Goal: Use online tool/utility: Utilize a website feature to perform a specific function

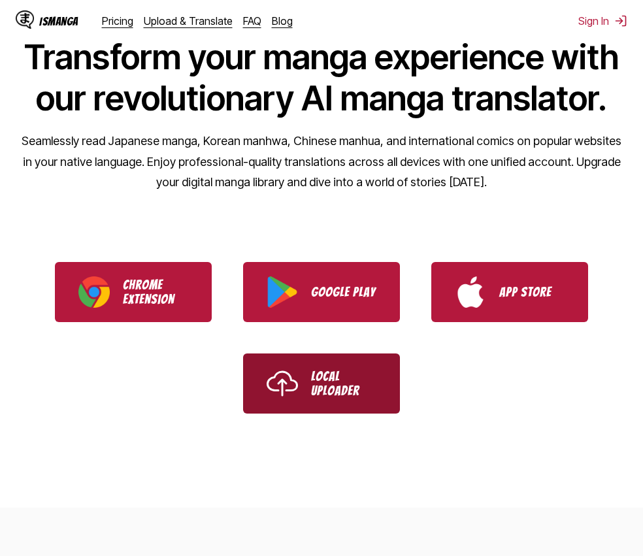
scroll to position [174, 0]
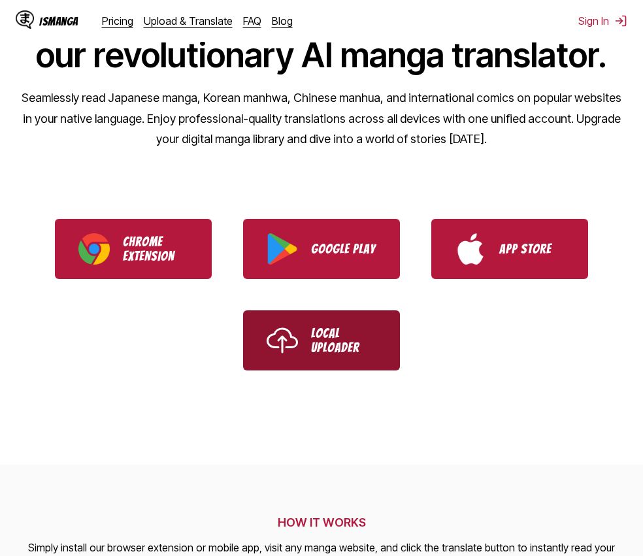
click at [328, 347] on p "Local Uploader" at bounding box center [343, 340] width 65 height 29
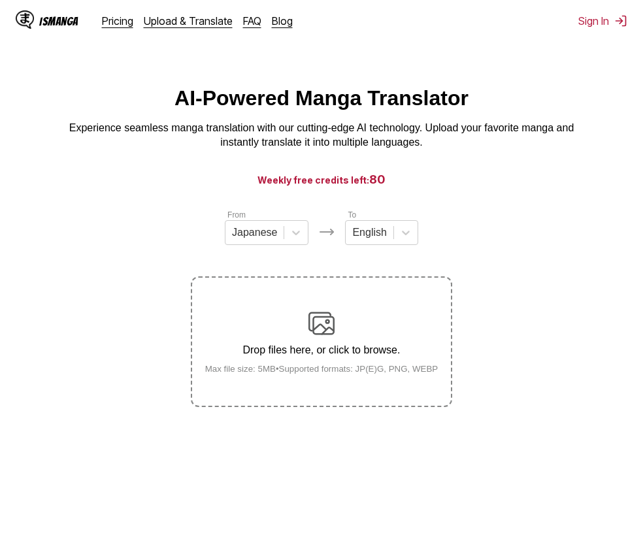
click at [352, 313] on div "Drop files here, or click to browse. Max file size: 5MB • Supported formats: JP…" at bounding box center [322, 341] width 254 height 63
click at [0, 0] on input "Drop files here, or click to browse. Max file size: 5MB • Supported formats: JP…" at bounding box center [0, 0] width 0 height 0
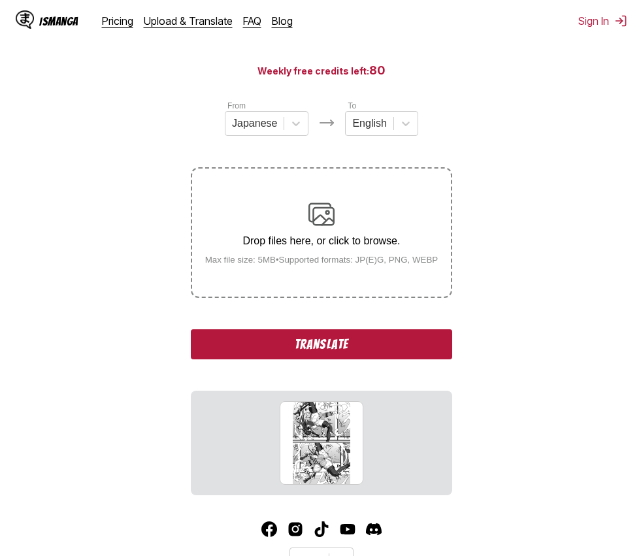
scroll to position [172, 0]
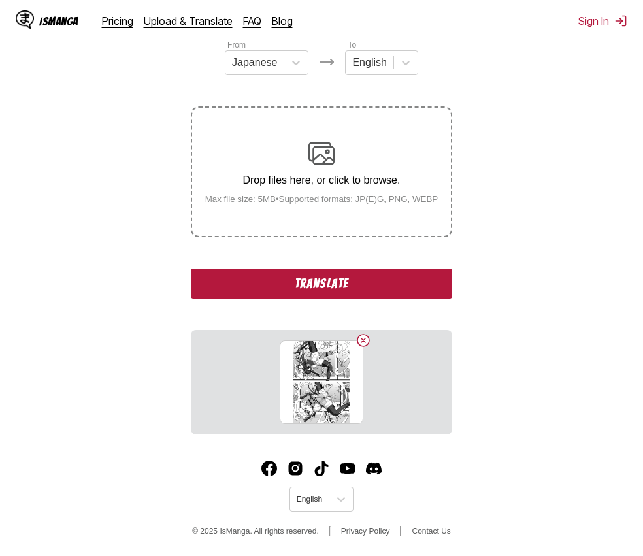
click at [304, 283] on button "Translate" at bounding box center [321, 284] width 261 height 30
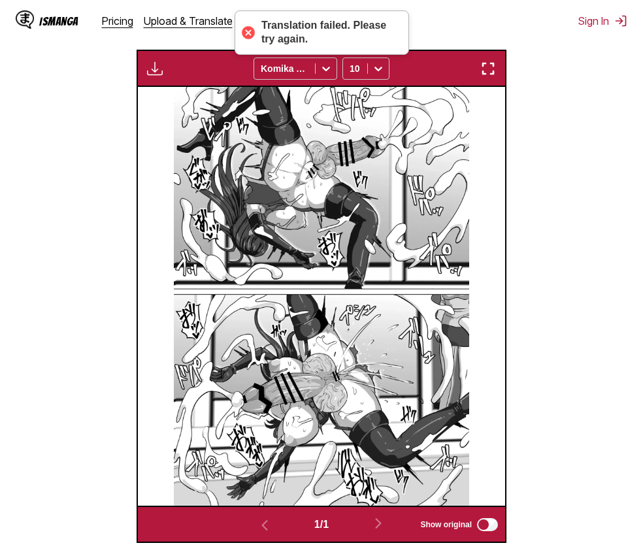
scroll to position [384, 0]
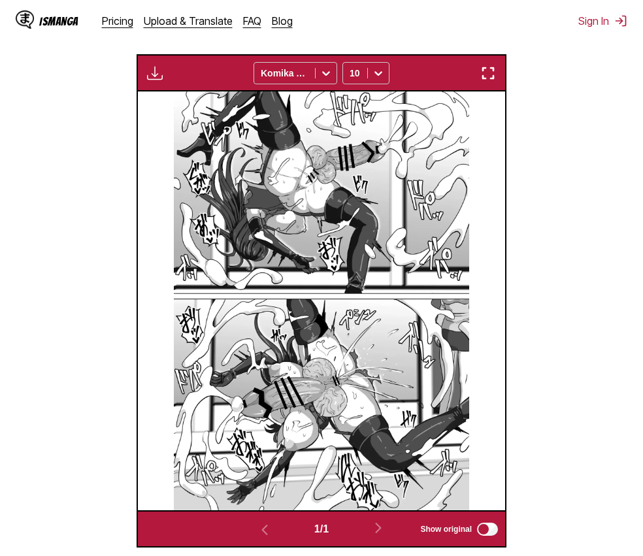
click at [388, 246] on img at bounding box center [321, 300] width 295 height 418
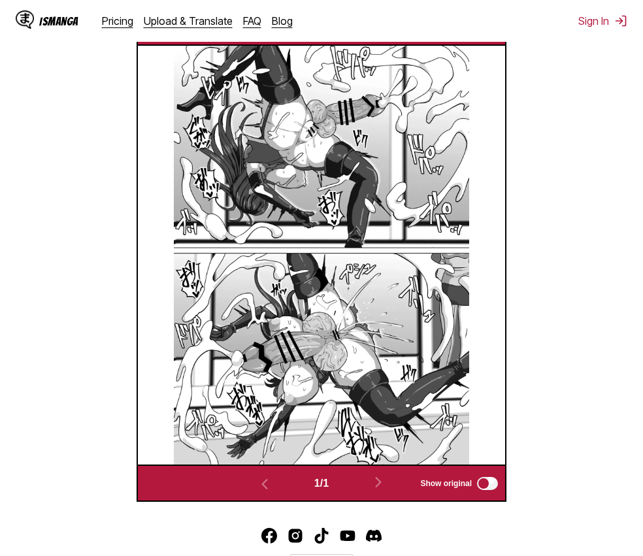
scroll to position [499, 0]
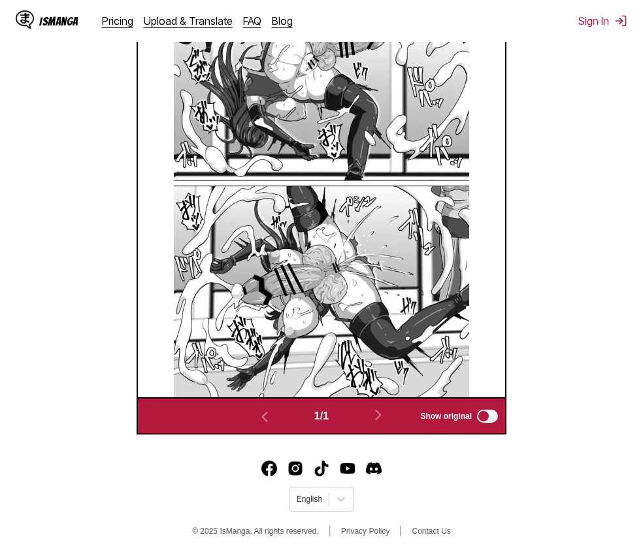
click at [331, 354] on img at bounding box center [321, 187] width 295 height 418
click at [296, 340] on img at bounding box center [321, 187] width 295 height 418
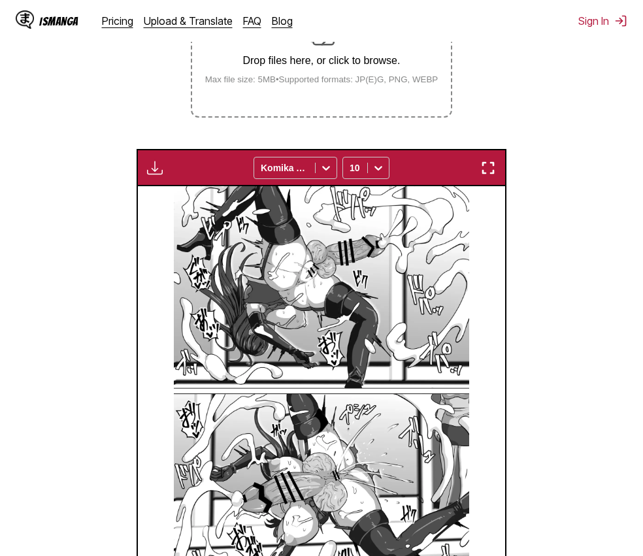
scroll to position [282, 0]
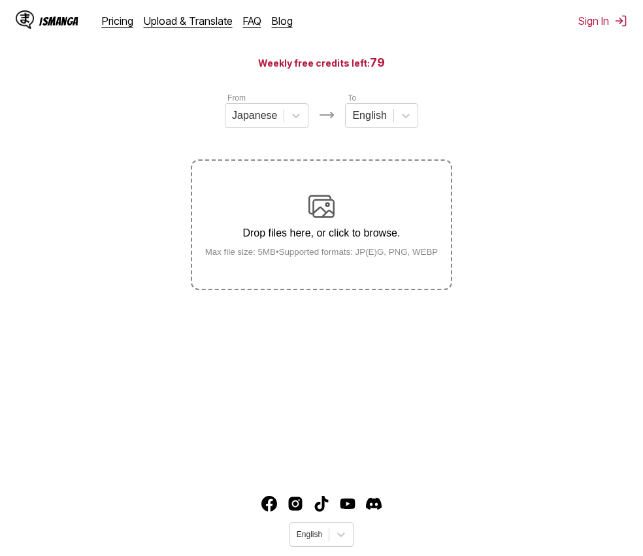
click at [341, 228] on div "Drop files here, or click to browse. Max file size: 5MB • Supported formats: JP…" at bounding box center [322, 224] width 254 height 63
click at [0, 0] on input "Drop files here, or click to browse. Max file size: 5MB • Supported formats: JP…" at bounding box center [0, 0] width 0 height 0
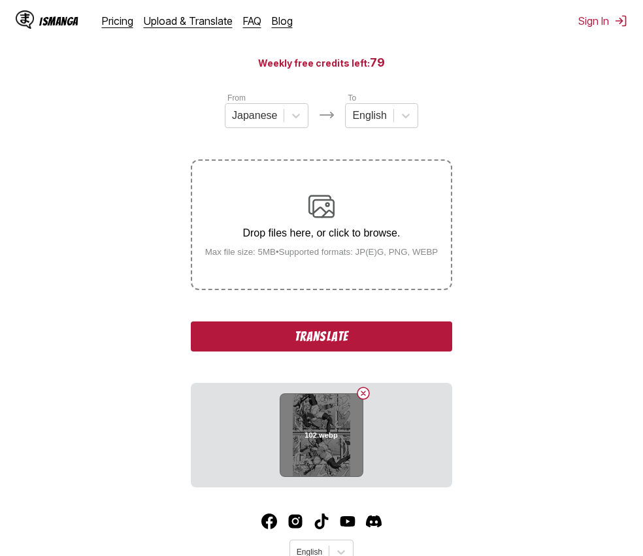
click at [330, 450] on div "102.webp" at bounding box center [322, 435] width 84 height 84
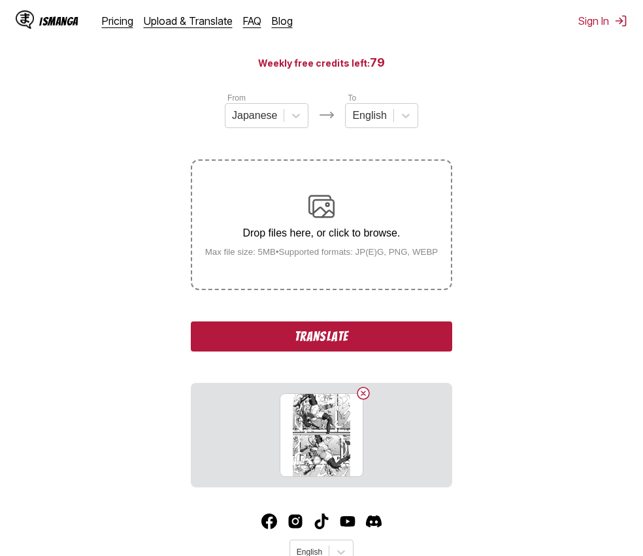
click at [330, 335] on button "Translate" at bounding box center [321, 336] width 261 height 30
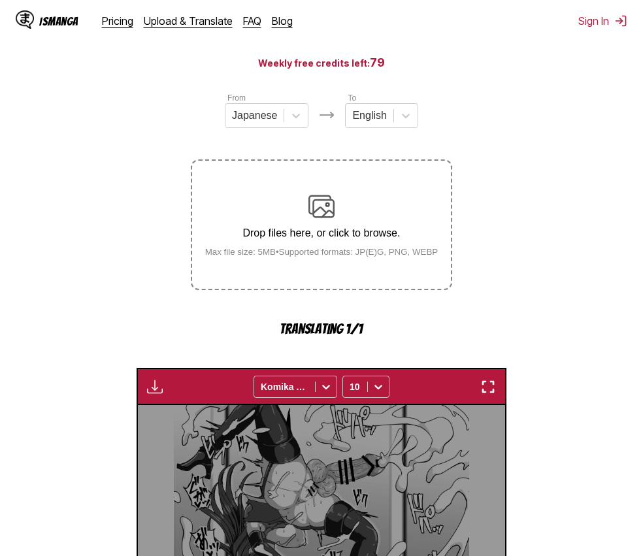
scroll to position [387, 0]
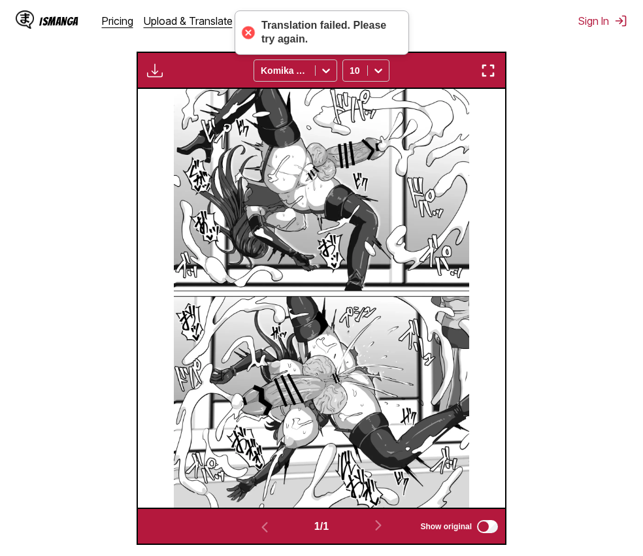
click at [244, 34] on div at bounding box center [247, 33] width 18 height 18
click at [247, 34] on div at bounding box center [247, 33] width 18 height 18
click at [381, 77] on icon at bounding box center [378, 70] width 13 height 13
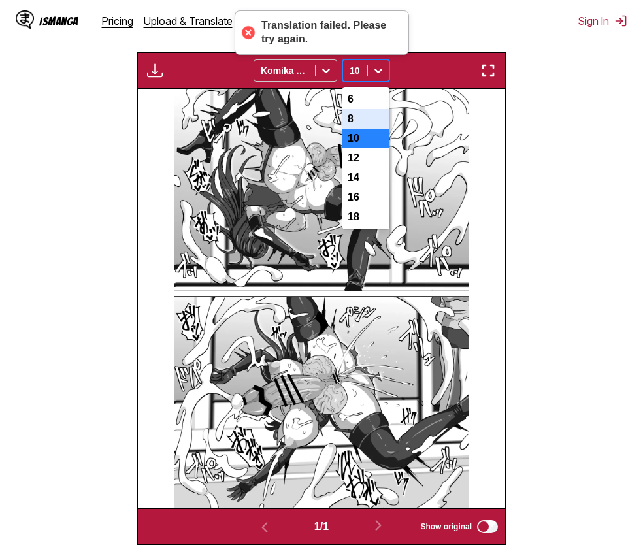
click at [356, 129] on div "8" at bounding box center [365, 119] width 47 height 20
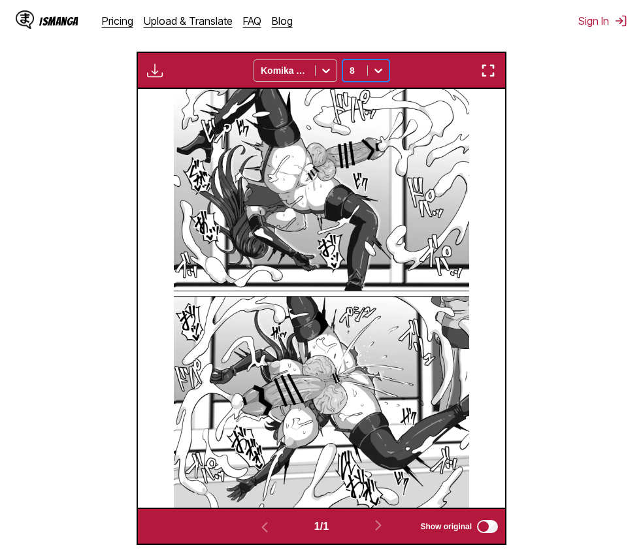
click at [382, 72] on icon at bounding box center [378, 70] width 13 height 13
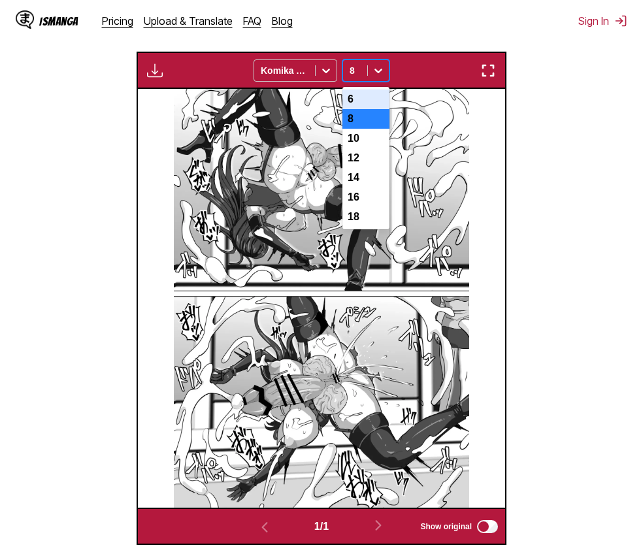
click at [370, 98] on div "6" at bounding box center [365, 100] width 47 height 20
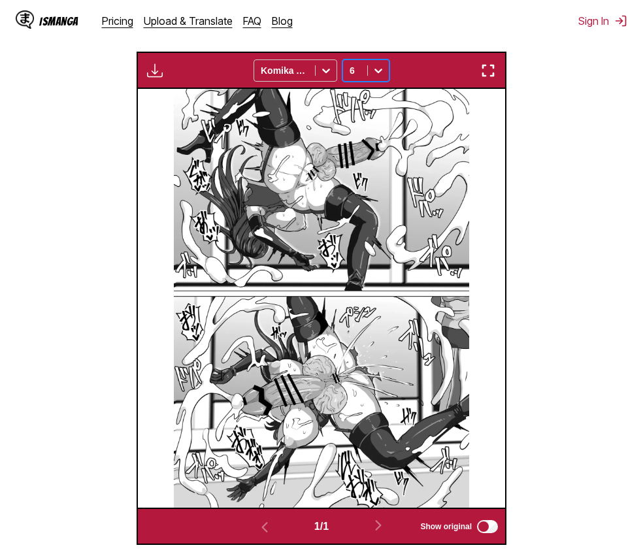
click at [359, 241] on img at bounding box center [321, 298] width 295 height 418
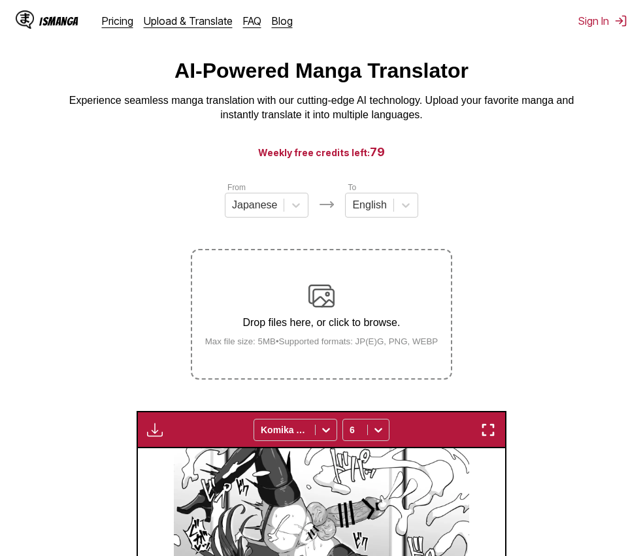
scroll to position [0, 0]
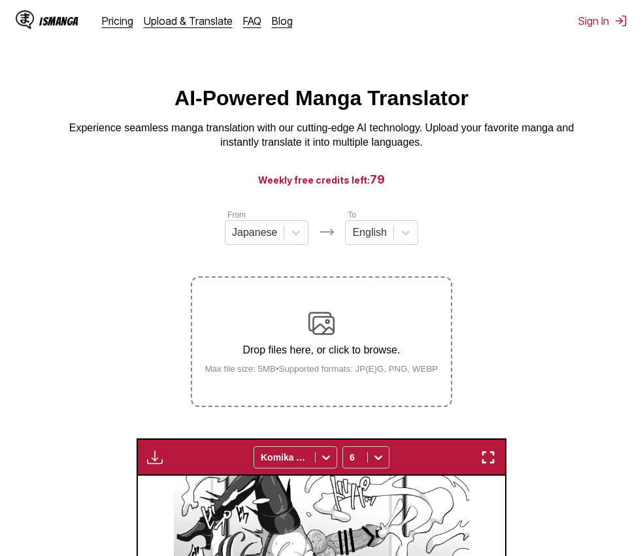
click at [355, 344] on div "Drop files here, or click to browse. Max file size: 5MB • Supported formats: JP…" at bounding box center [322, 341] width 254 height 63
click at [0, 0] on input "Drop files here, or click to browse. Max file size: 5MB • Supported formats: JP…" at bounding box center [0, 0] width 0 height 0
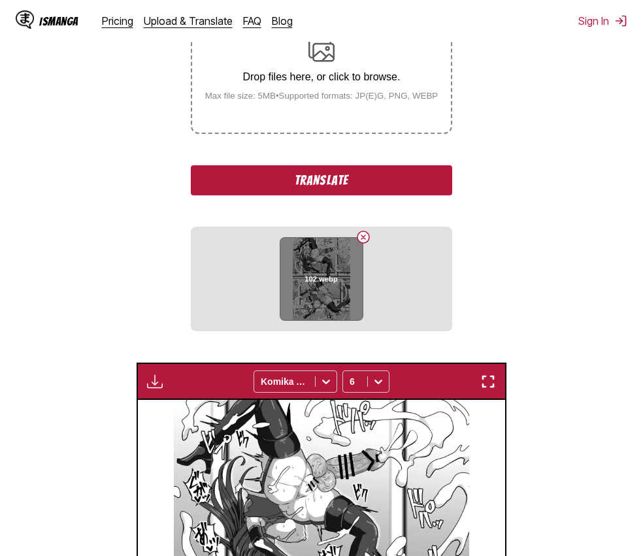
scroll to position [283, 0]
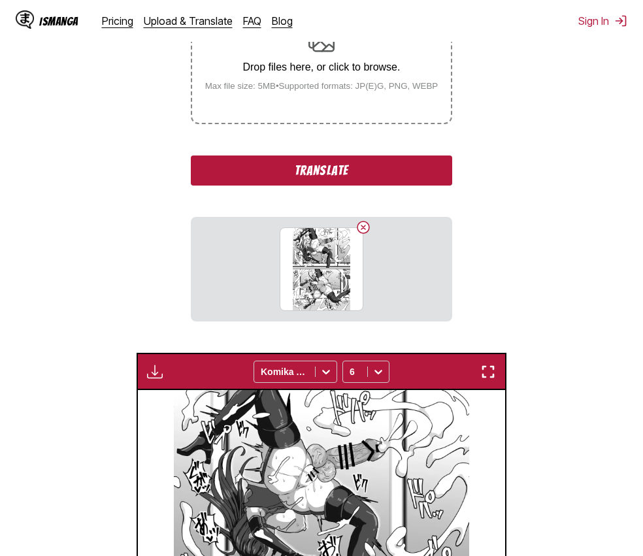
click at [322, 176] on button "Translate" at bounding box center [321, 170] width 261 height 30
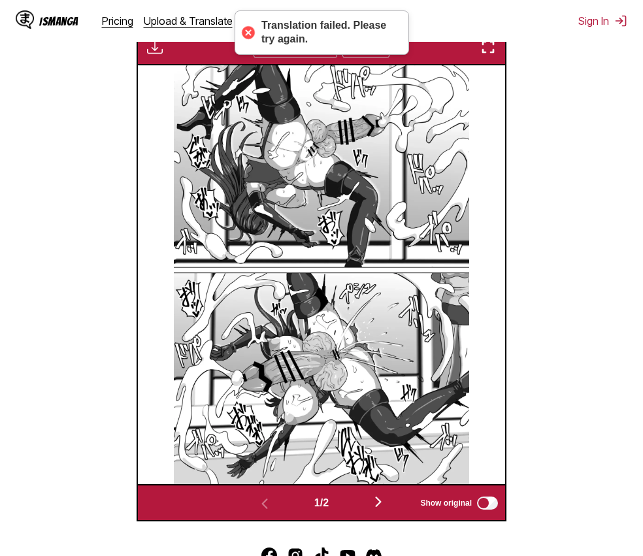
scroll to position [499, 0]
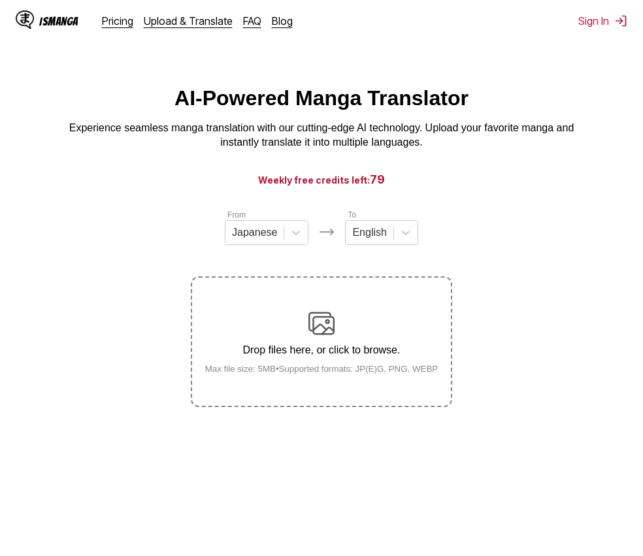
click at [408, 140] on p "Experience seamless manga translation with our cutting-edge AI technology. Uplo…" at bounding box center [321, 135] width 523 height 29
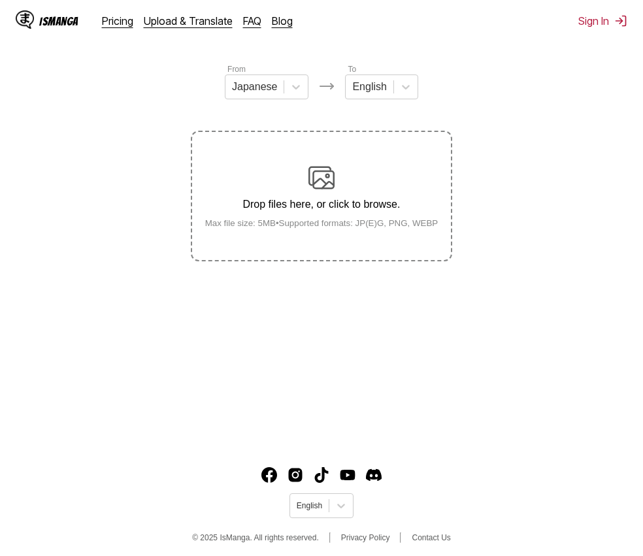
scroll to position [152, 0]
